Goal: Navigation & Orientation: Find specific page/section

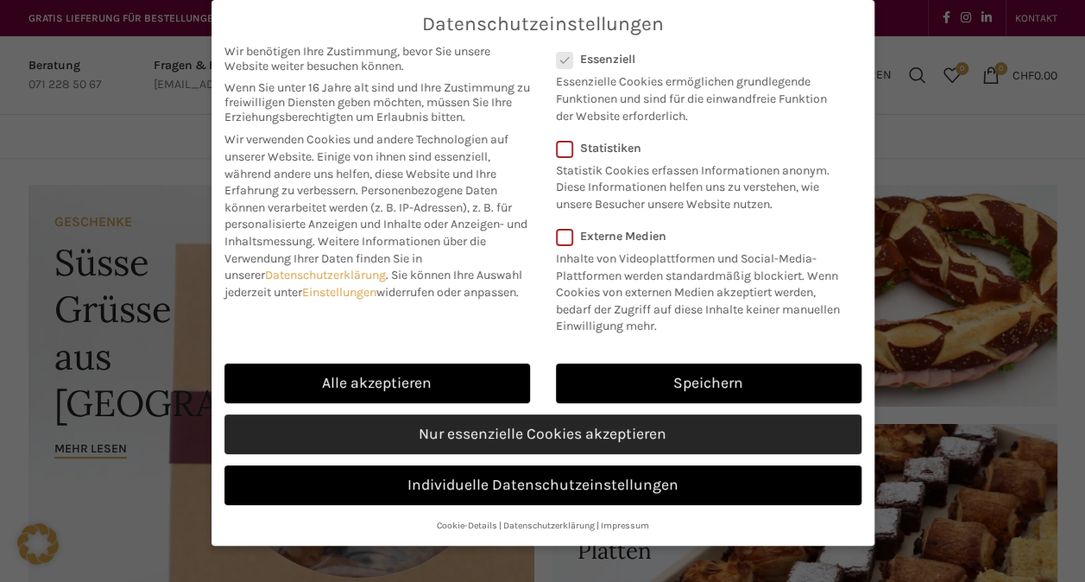
click at [507, 437] on link "Nur essenzielle Cookies akzeptieren" at bounding box center [542, 434] width 637 height 40
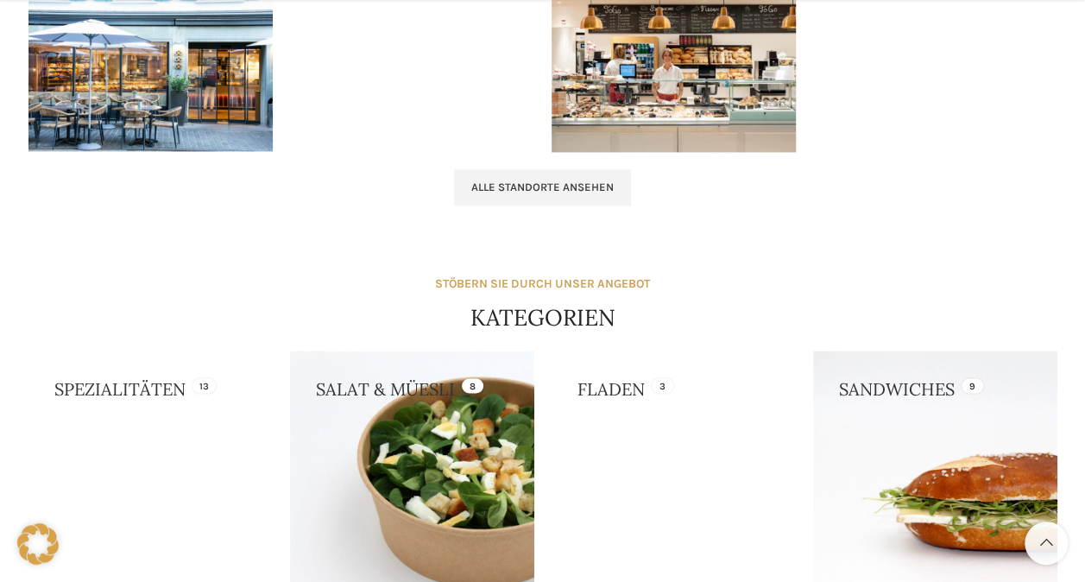
scroll to position [1035, 0]
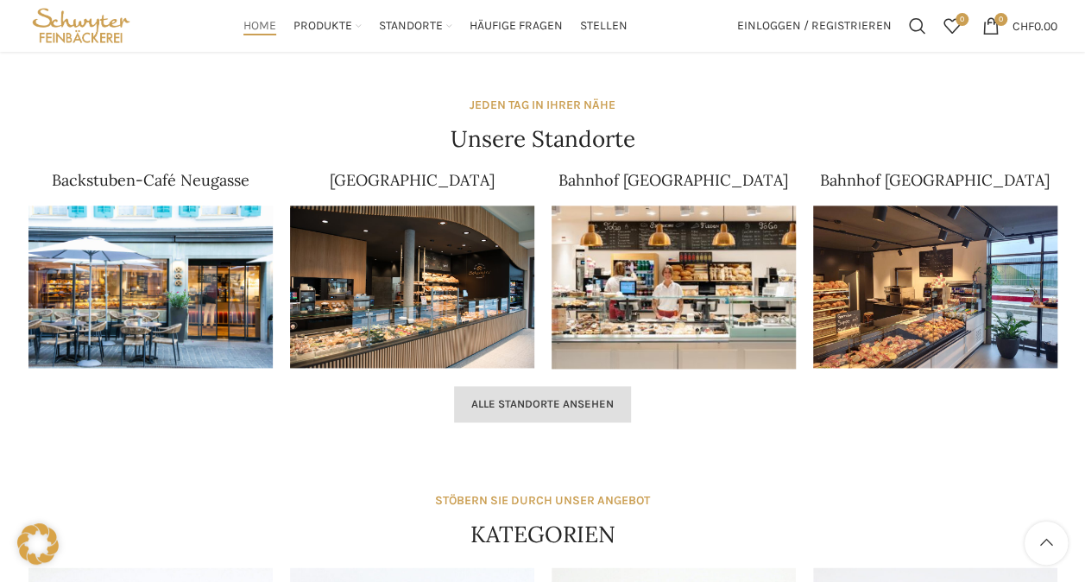
click at [565, 399] on span "Alle Standorte ansehen" at bounding box center [542, 404] width 142 height 14
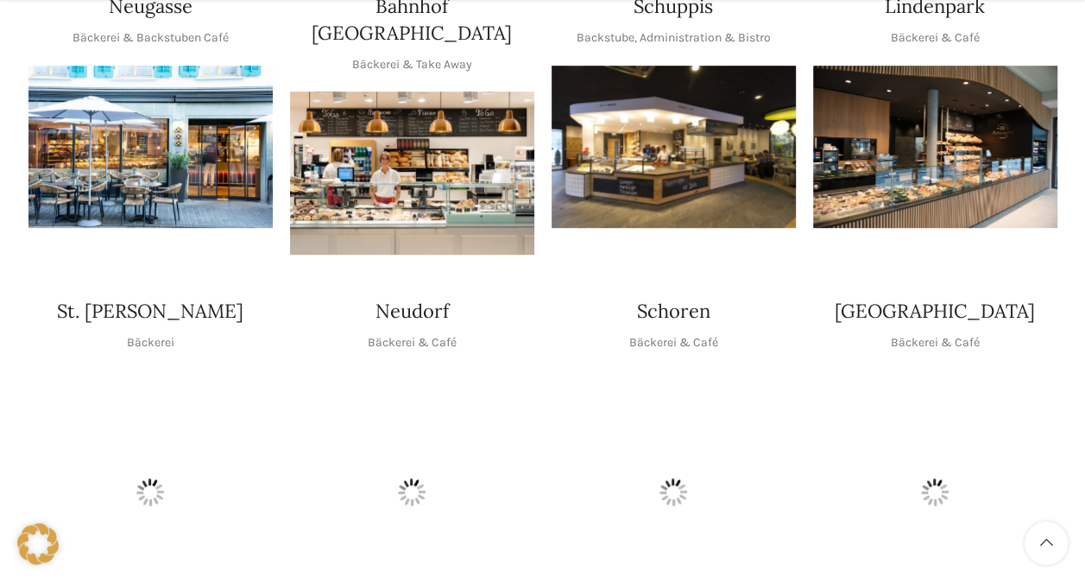
scroll to position [431, 0]
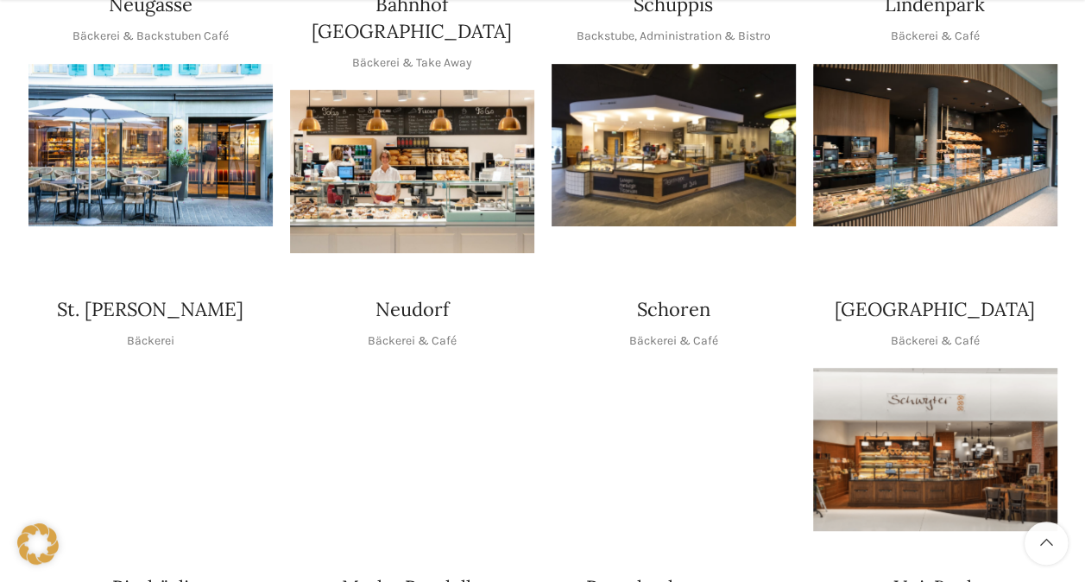
click at [469, 410] on img "1 / 1" at bounding box center [412, 449] width 244 height 163
